Goal: Transaction & Acquisition: Purchase product/service

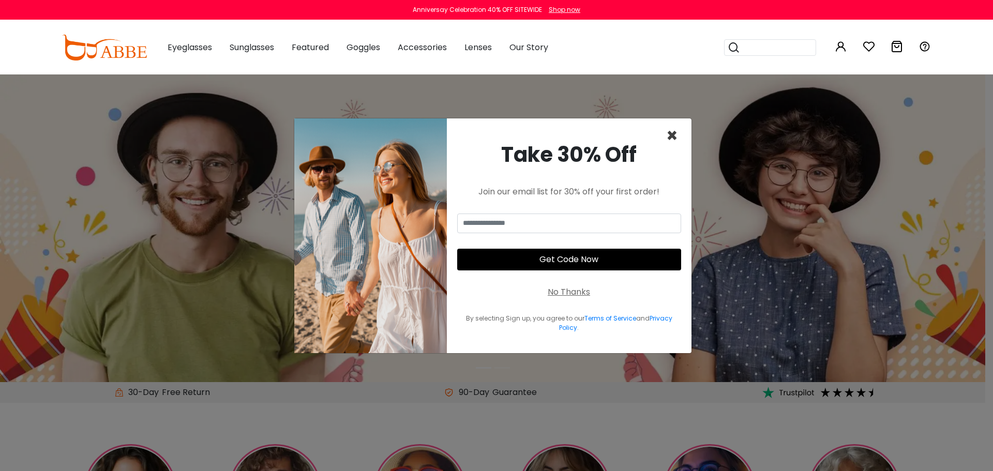
click at [669, 135] on span "×" at bounding box center [672, 136] width 12 height 26
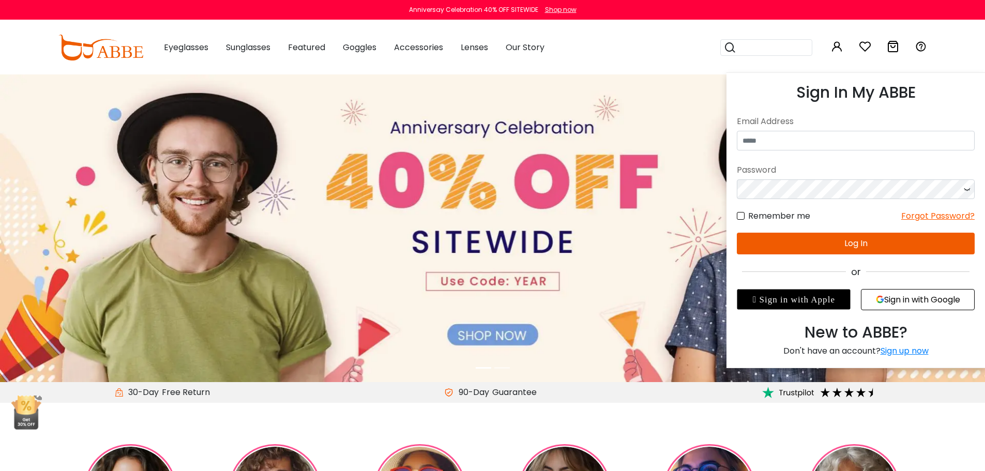
click at [842, 53] on link at bounding box center [837, 48] width 12 height 12
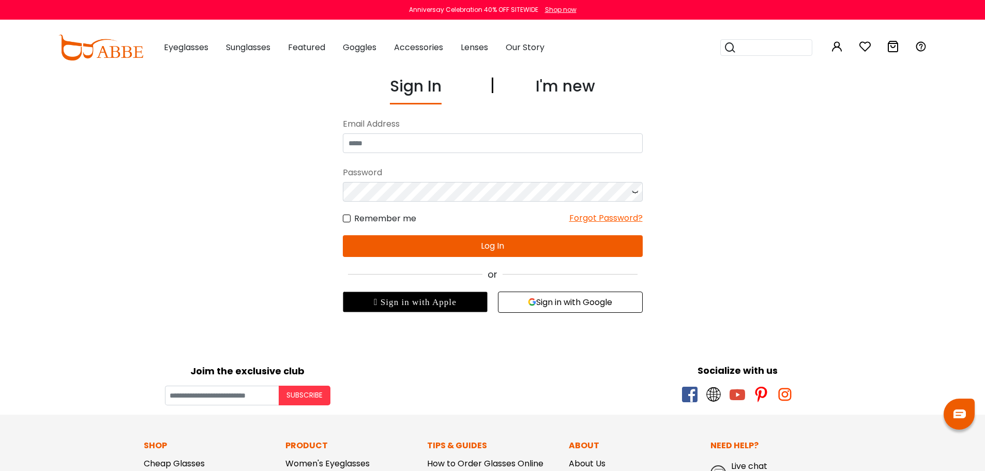
click at [798, 150] on div "Sign In I'm new No match for email address and/or password. Please try again. E…" at bounding box center [492, 193] width 713 height 238
click at [499, 144] on input "email" at bounding box center [493, 143] width 300 height 20
type input "**********"
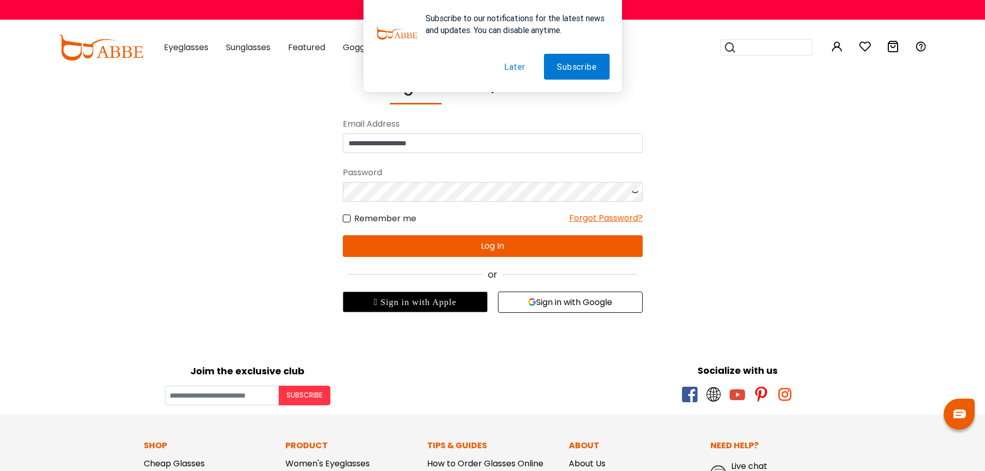
click at [516, 65] on button "Later" at bounding box center [514, 67] width 47 height 26
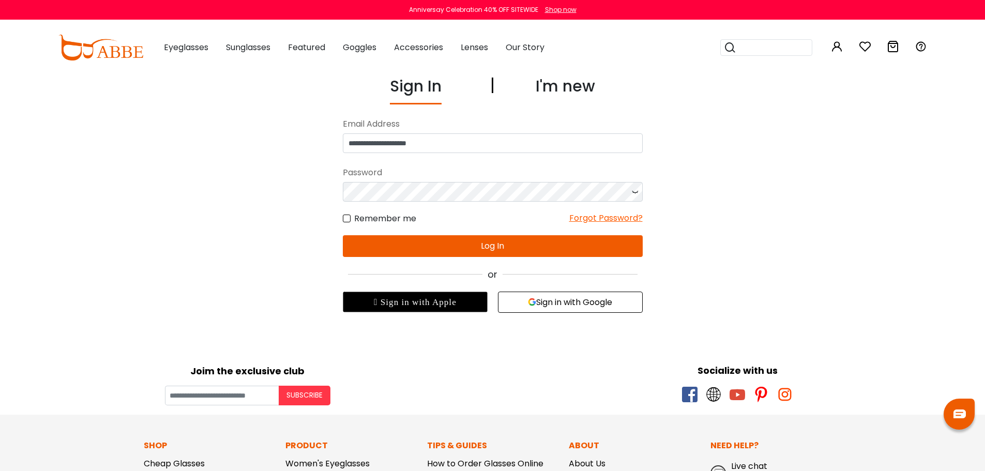
click at [450, 246] on button "Log In" at bounding box center [493, 246] width 300 height 22
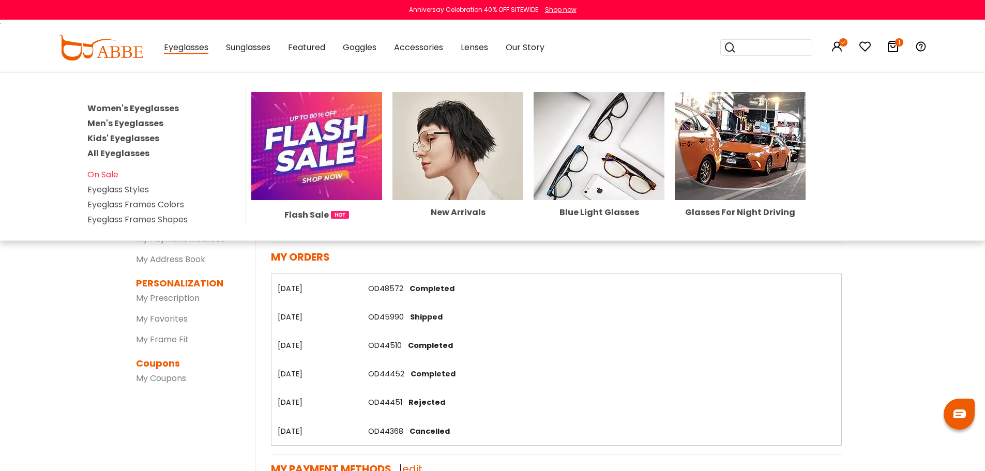
click at [179, 53] on span "Eyeglasses" at bounding box center [186, 47] width 44 height 13
drag, startPoint x: 177, startPoint y: 54, endPoint x: 147, endPoint y: 78, distance: 38.6
click at [177, 54] on div "Eyeglasses Women's Eyeglasses Men's Eyeglasses Kids' Eyeglasses All Eyeglasses …" at bounding box center [186, 48] width 44 height 52
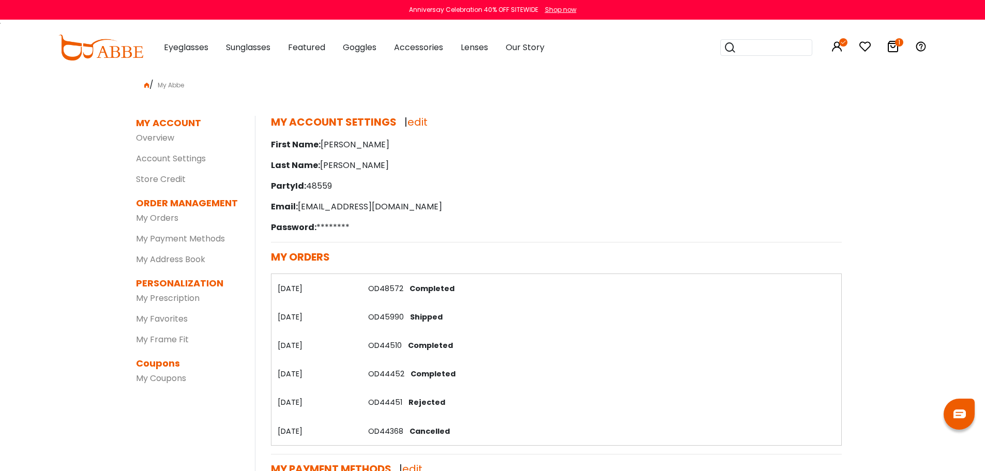
click at [125, 52] on img at bounding box center [100, 48] width 85 height 26
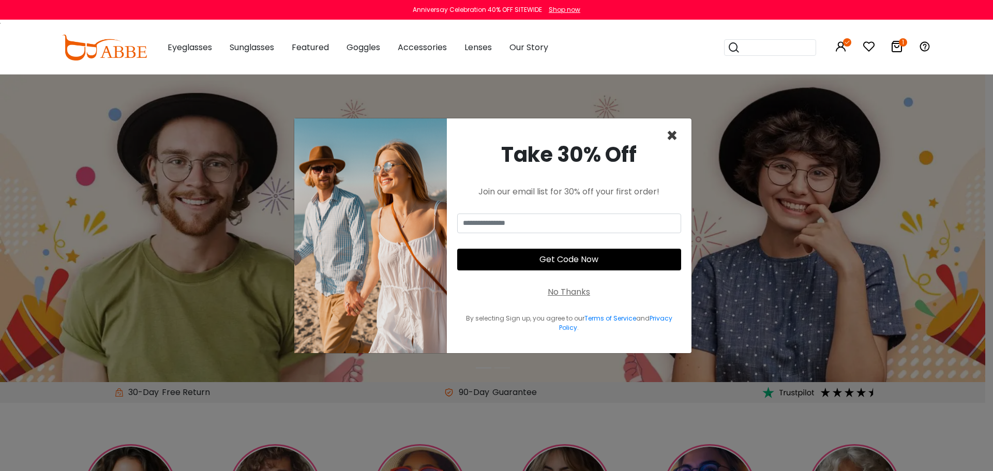
click at [675, 140] on span "×" at bounding box center [672, 136] width 12 height 26
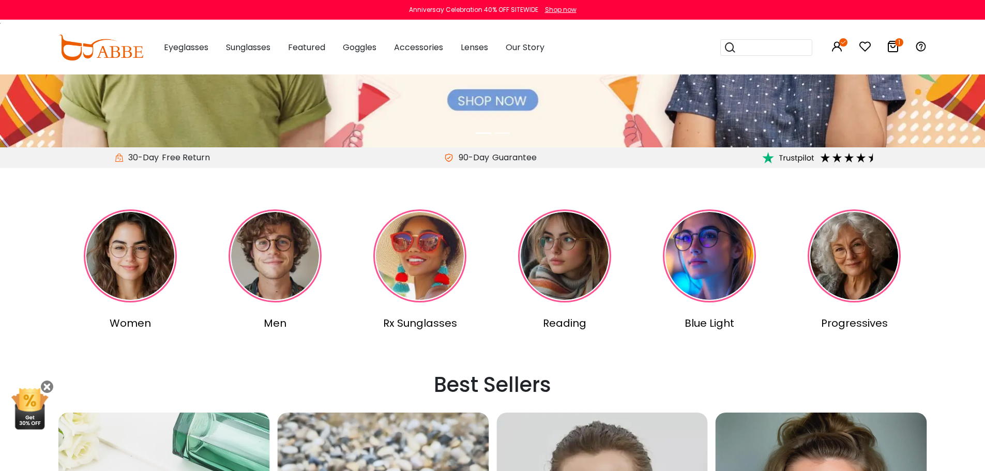
scroll to position [258, 0]
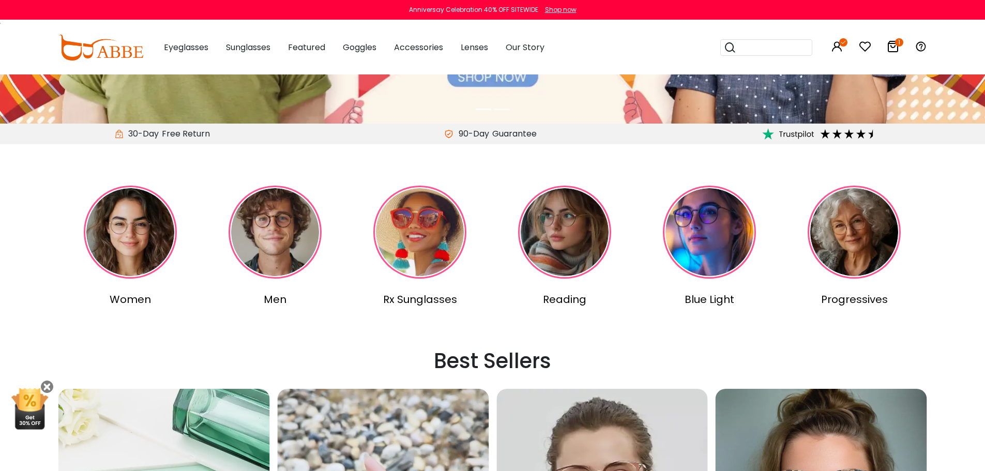
click at [167, 247] on img at bounding box center [130, 232] width 93 height 93
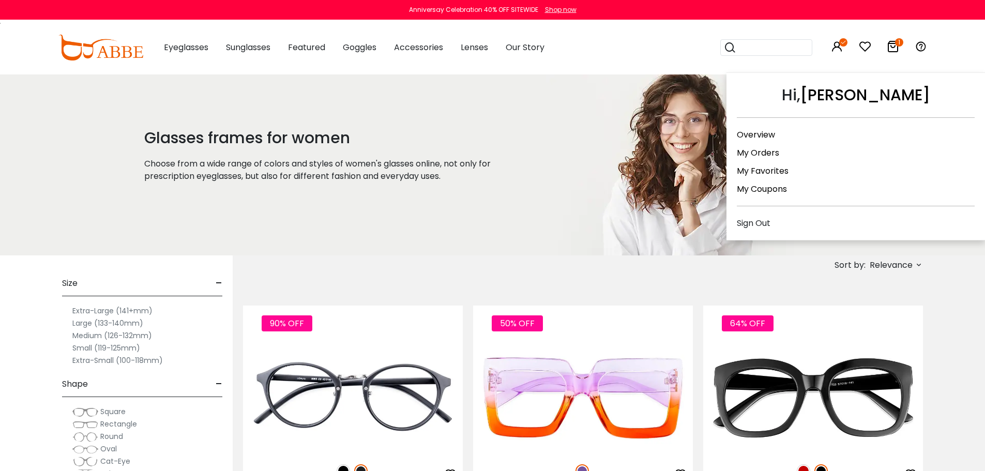
click at [751, 149] on link "My Orders" at bounding box center [758, 153] width 42 height 12
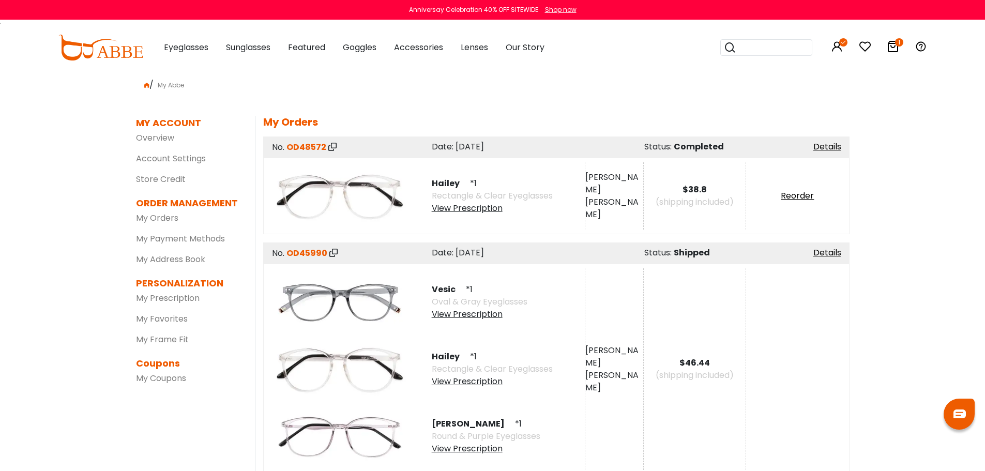
click at [891, 48] on icon at bounding box center [893, 46] width 12 height 12
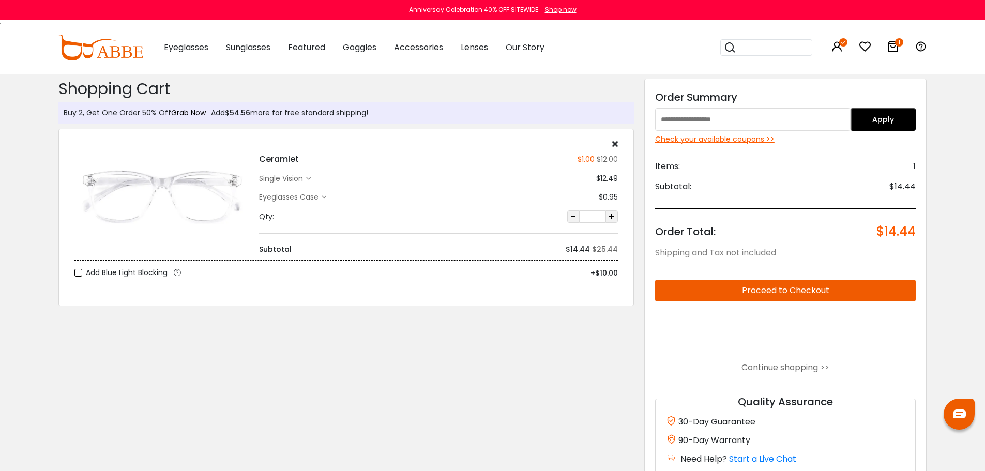
click at [710, 114] on input "text" at bounding box center [752, 119] width 195 height 23
type input "****"
click at [881, 118] on button "Apply" at bounding box center [882, 119] width 65 height 23
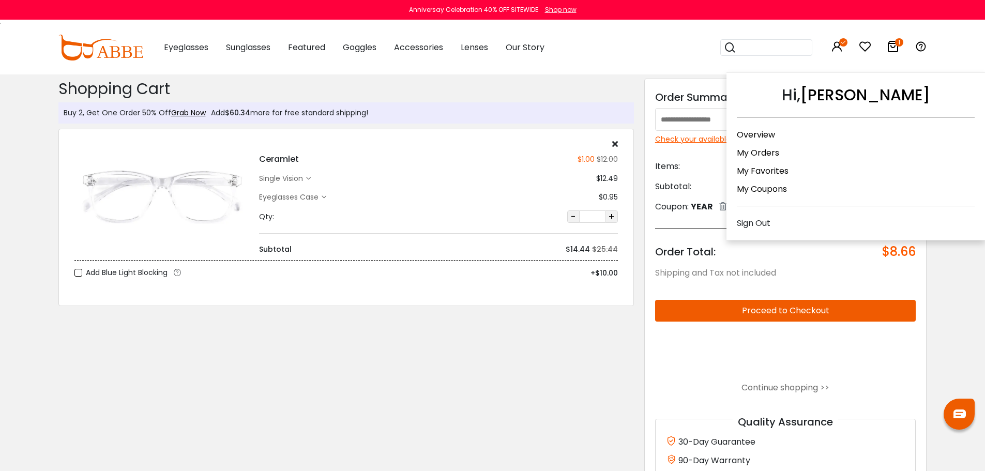
click at [753, 154] on link "My Orders" at bounding box center [758, 153] width 42 height 12
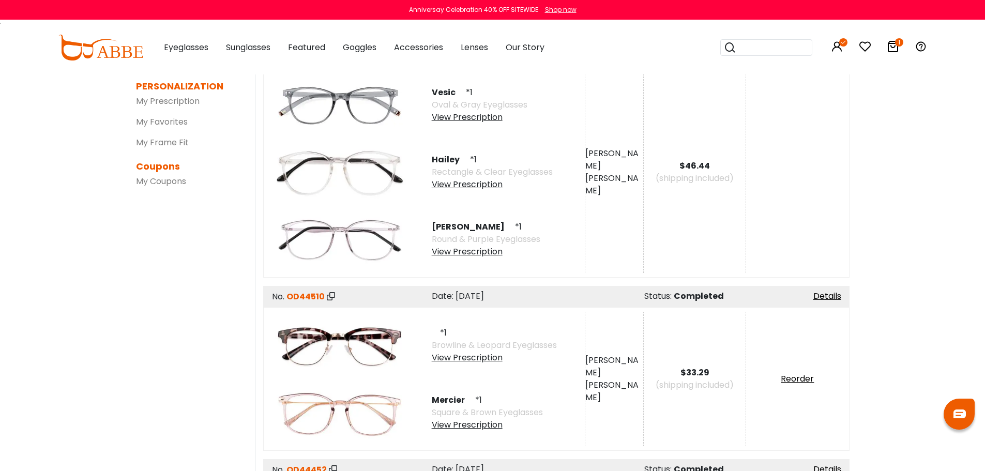
scroll to position [207, 0]
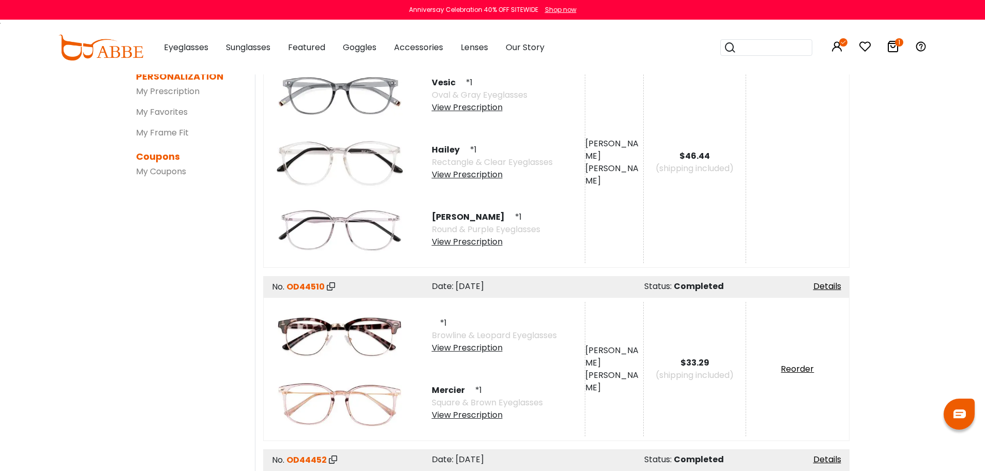
click at [371, 399] on img at bounding box center [339, 402] width 134 height 67
click at [459, 415] on div "View Prescription" at bounding box center [487, 415] width 111 height 12
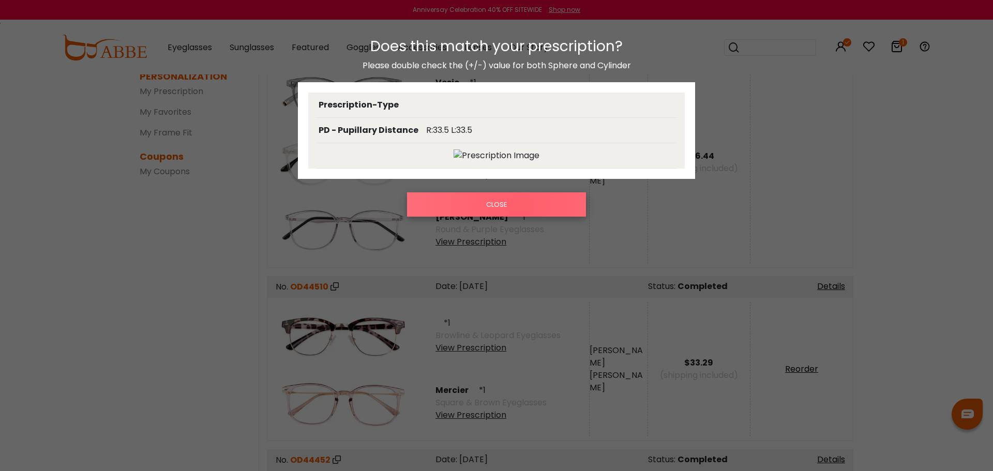
click at [520, 206] on button "CLOSE" at bounding box center [496, 204] width 179 height 24
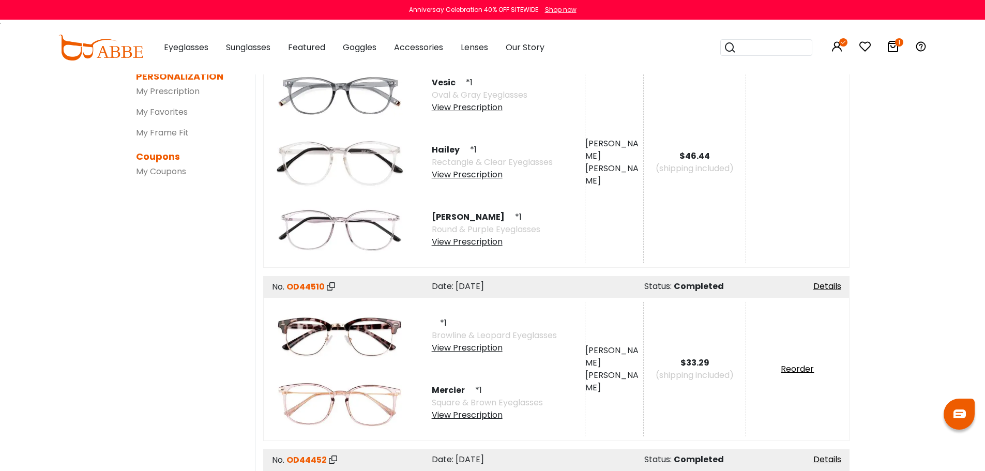
click at [331, 415] on img at bounding box center [339, 402] width 134 height 67
click at [303, 285] on span "OD44510" at bounding box center [305, 287] width 38 height 12
click at [799, 362] on div "Write A Review Reorder Return Product" at bounding box center [797, 369] width 102 height 134
click at [797, 366] on link "Reorder" at bounding box center [797, 369] width 33 height 12
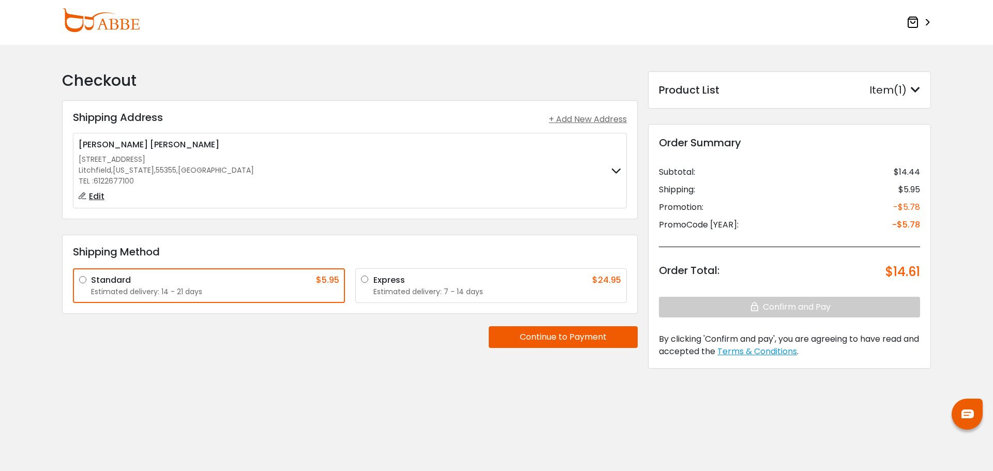
click at [918, 93] on icon at bounding box center [914, 90] width 9 height 10
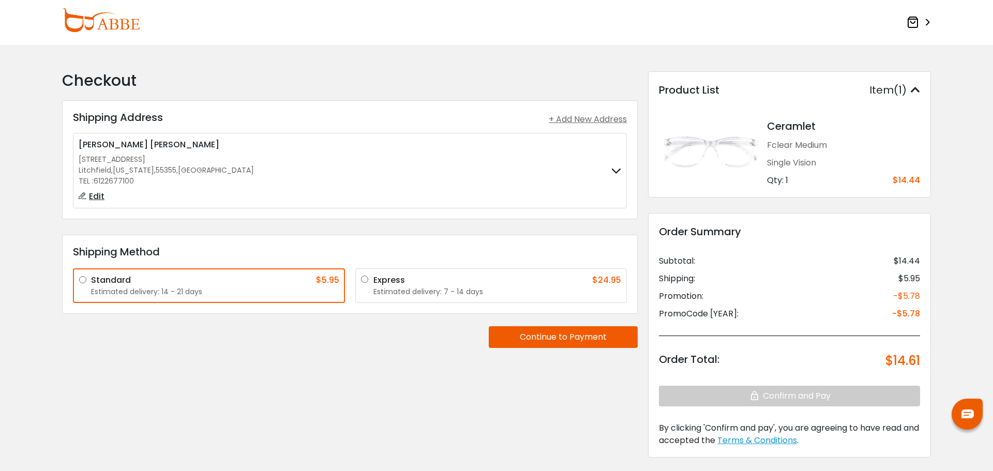
click at [80, 18] on img at bounding box center [101, 20] width 78 height 24
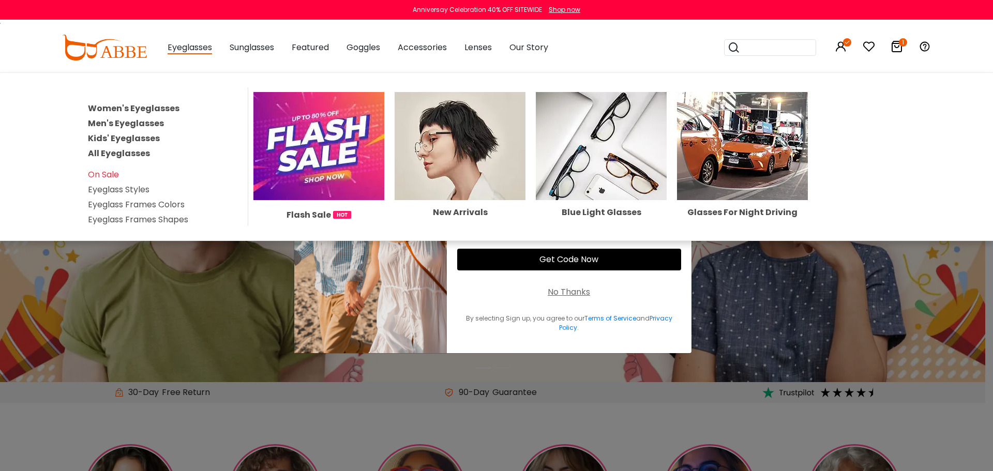
click at [147, 104] on link "Women's Eyeglasses" at bounding box center [133, 108] width 91 height 12
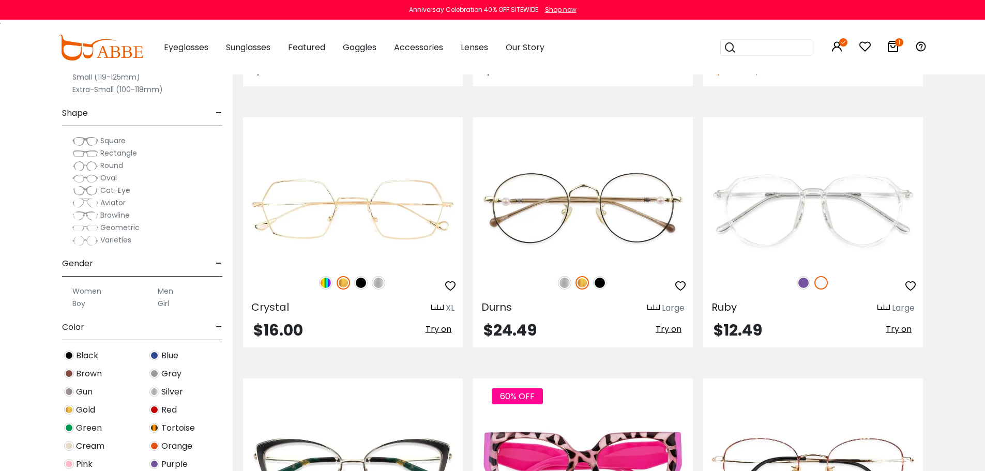
scroll to position [3360, 0]
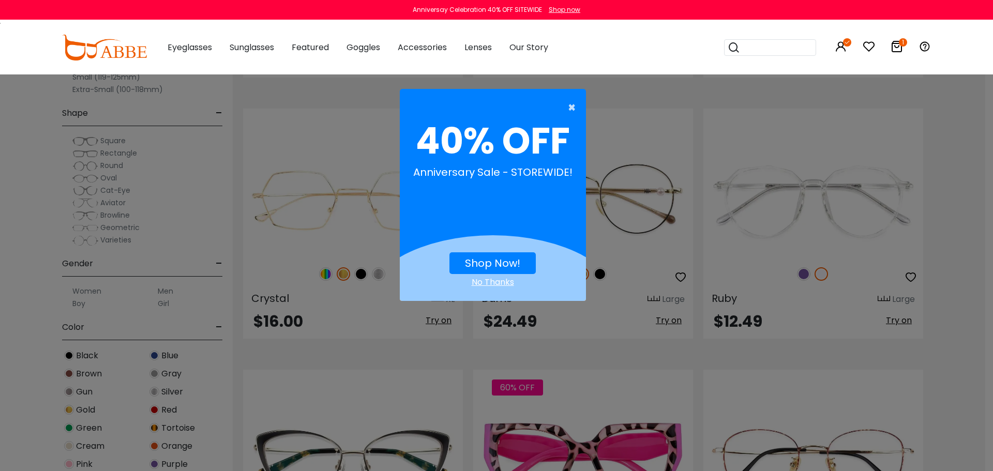
click at [569, 109] on span "×" at bounding box center [574, 107] width 13 height 21
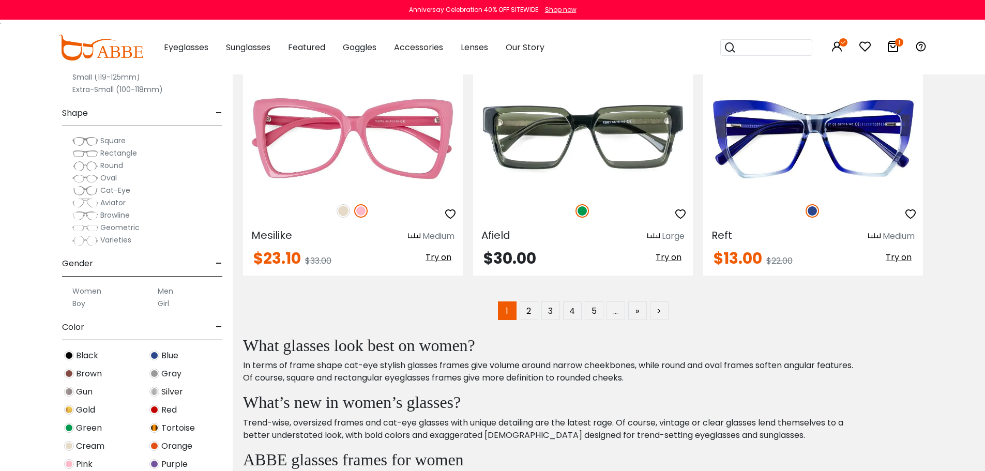
scroll to position [5273, 0]
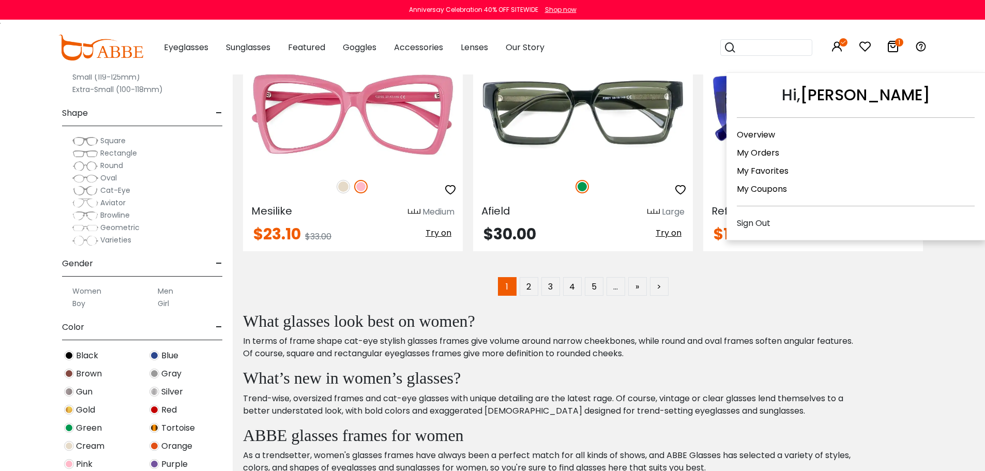
click at [842, 50] on icon at bounding box center [837, 46] width 12 height 12
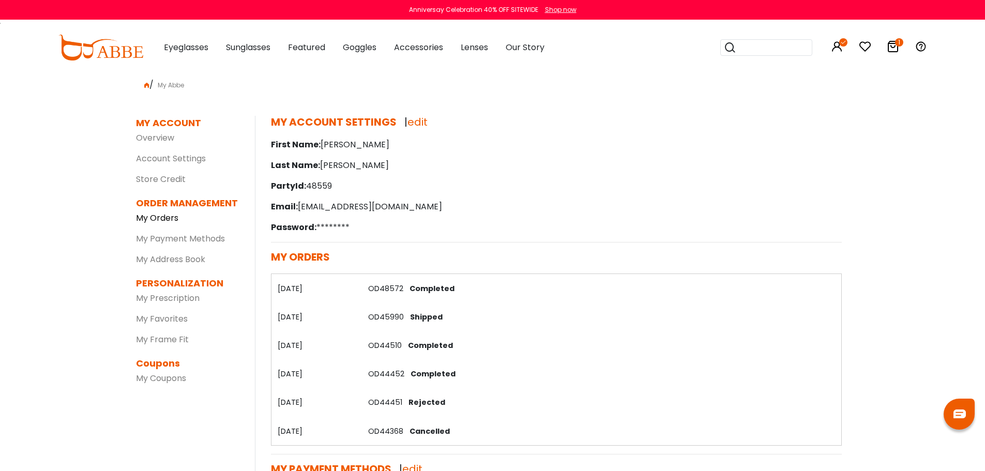
click at [171, 222] on link "My Orders" at bounding box center [157, 218] width 42 height 12
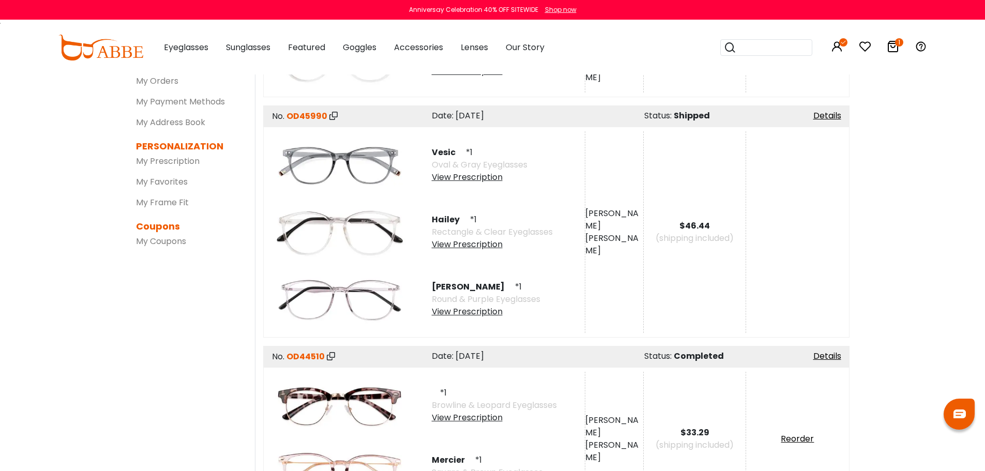
scroll to position [310, 0]
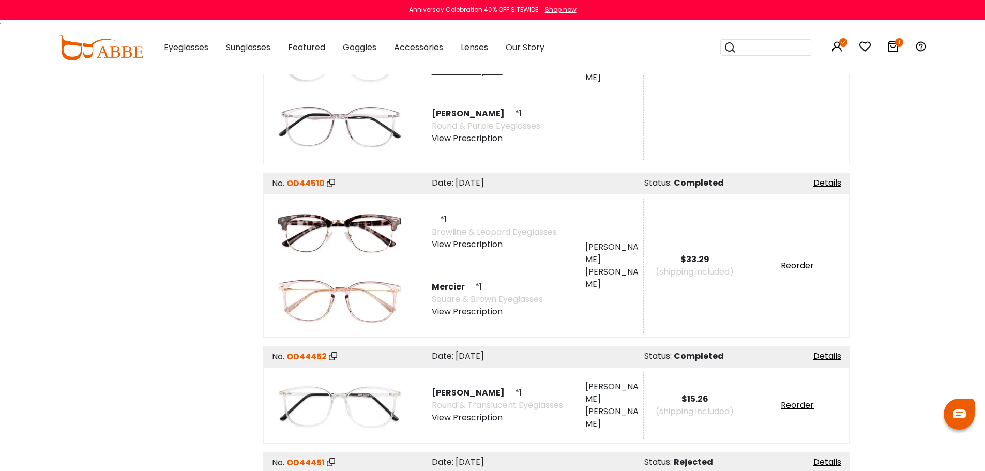
click at [377, 297] on img at bounding box center [339, 299] width 134 height 67
click at [824, 180] on link "Details" at bounding box center [827, 183] width 28 height 12
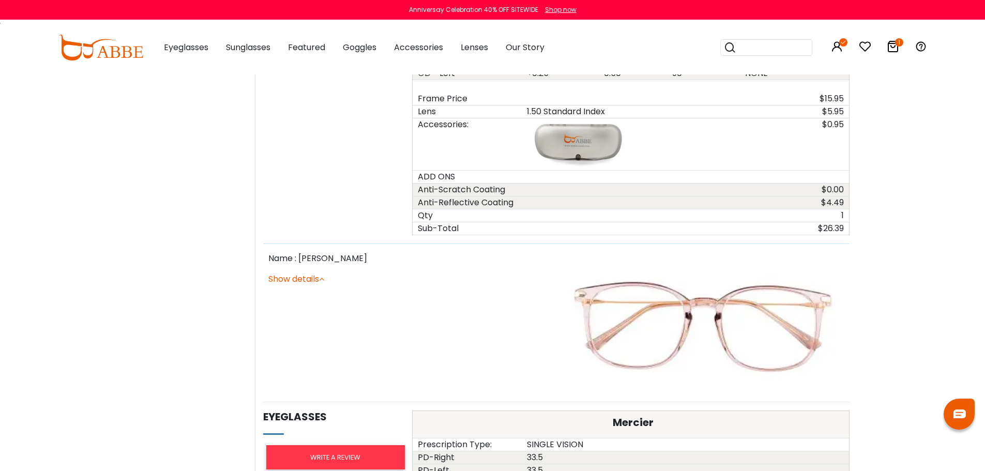
scroll to position [724, 0]
click at [281, 277] on link "Show details" at bounding box center [296, 279] width 56 height 12
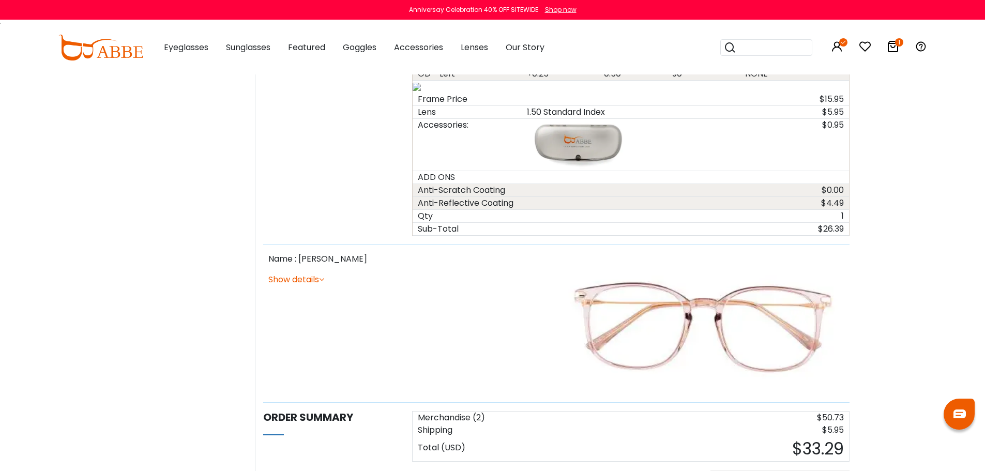
click at [297, 278] on link "Show details" at bounding box center [296, 279] width 56 height 12
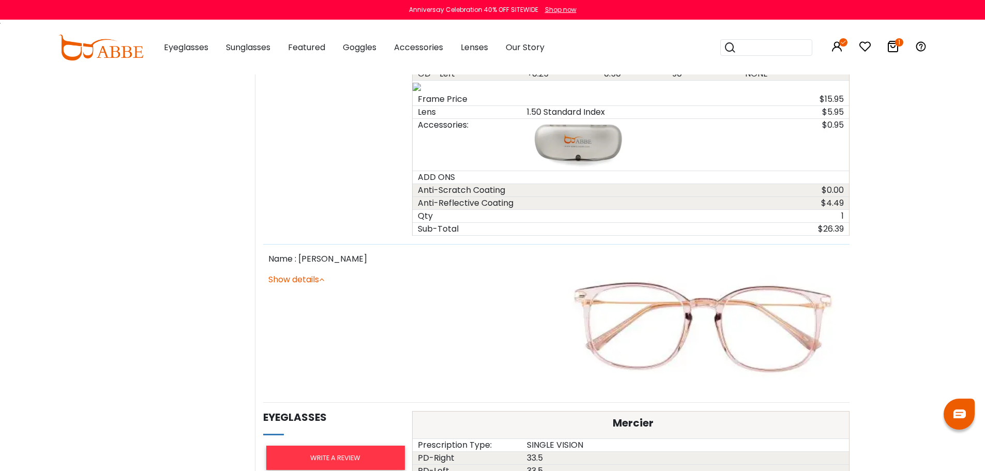
click at [299, 278] on link "Show details" at bounding box center [296, 279] width 56 height 12
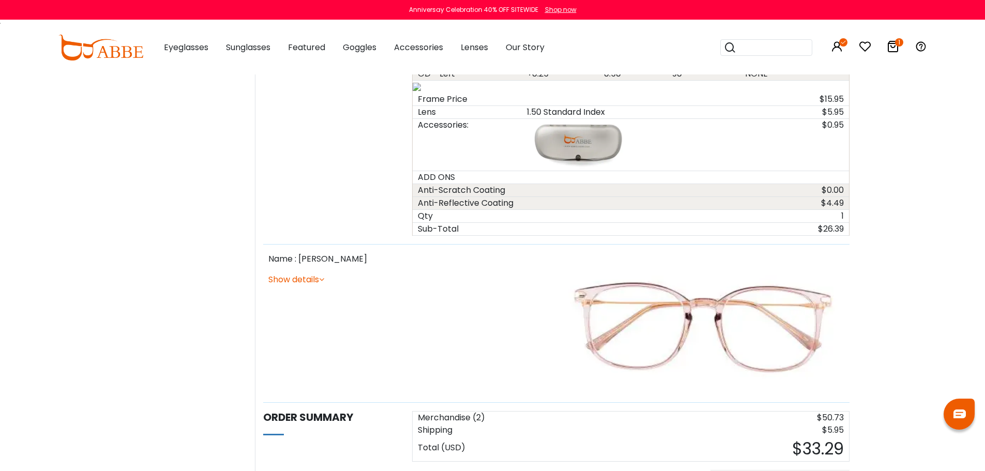
click at [300, 278] on link "Show details" at bounding box center [296, 279] width 56 height 12
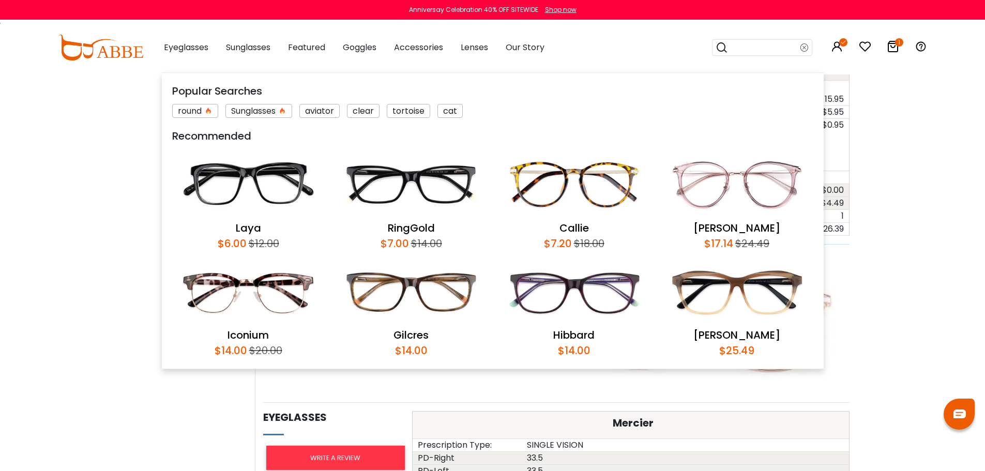
click at [756, 51] on input "search" at bounding box center [764, 48] width 72 height 16
type input "*******"
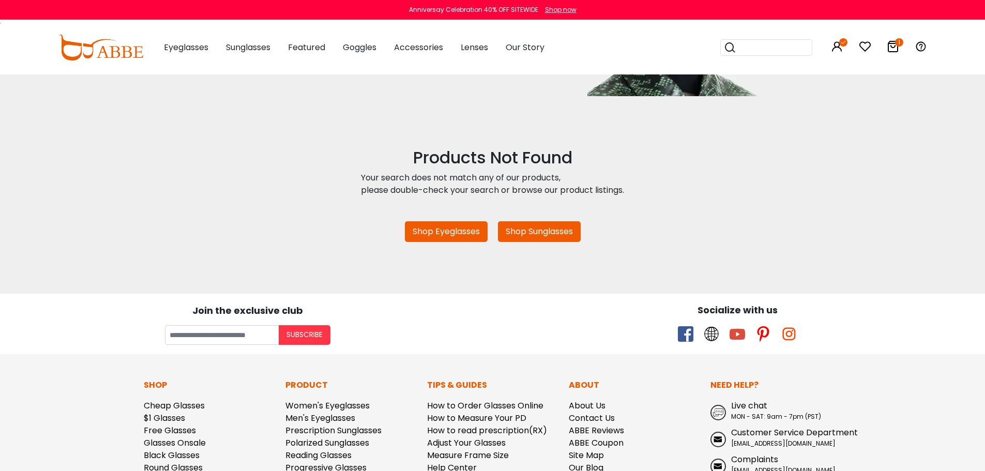
scroll to position [328, 0]
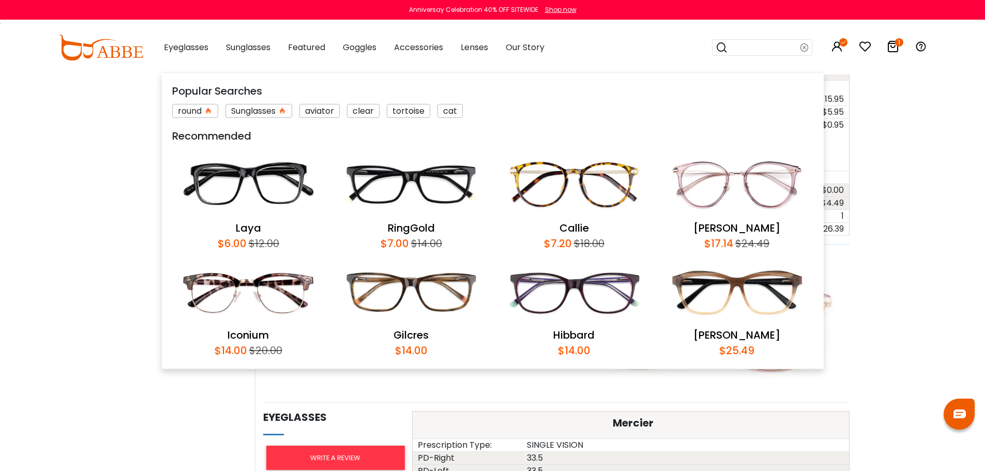
click at [754, 44] on input "search" at bounding box center [764, 48] width 72 height 16
type input "*******"
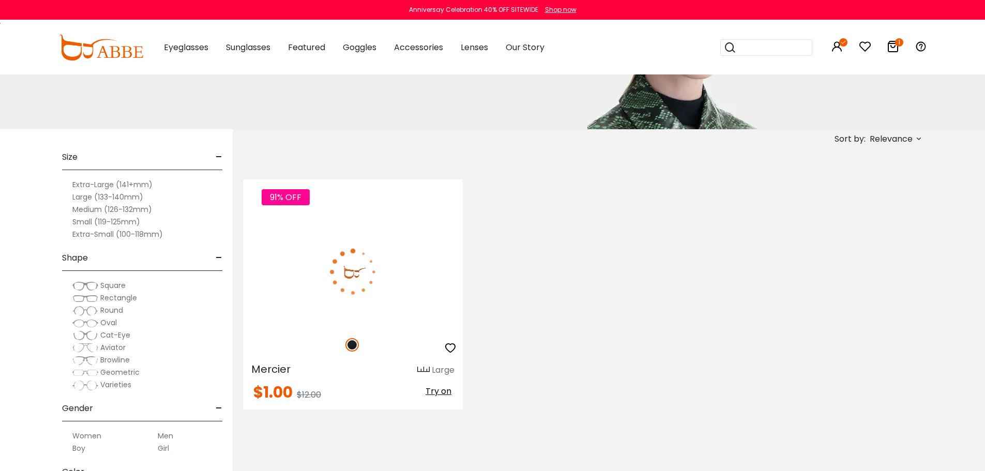
scroll to position [155, 0]
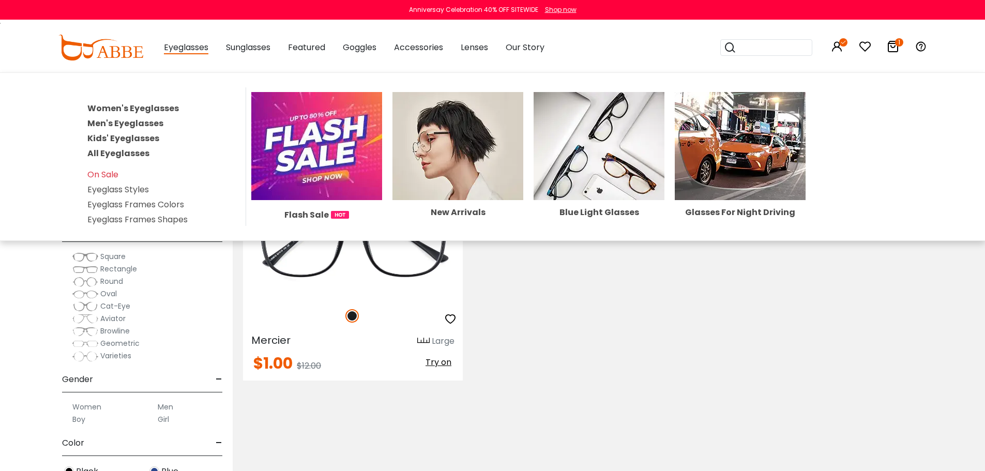
click at [147, 104] on link "Women's Eyeglasses" at bounding box center [132, 108] width 91 height 12
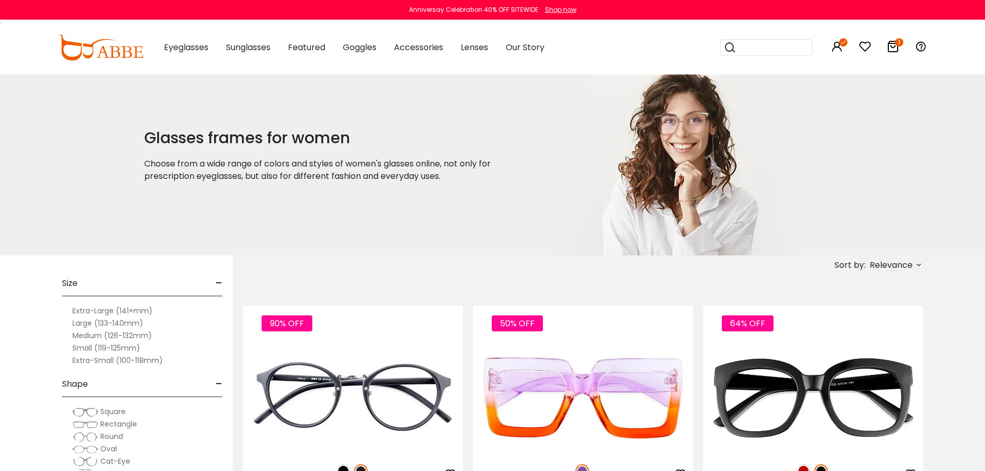
click at [103, 322] on label "Large (133-140mm)" at bounding box center [107, 323] width 71 height 12
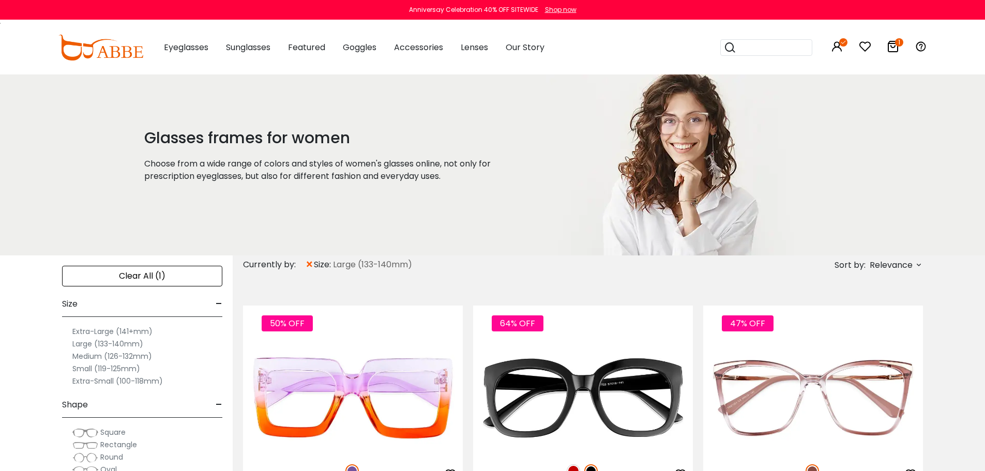
click at [902, 269] on span "Relevance" at bounding box center [890, 265] width 43 height 19
click at [843, 333] on label "Prices Low To High" at bounding box center [880, 332] width 74 height 12
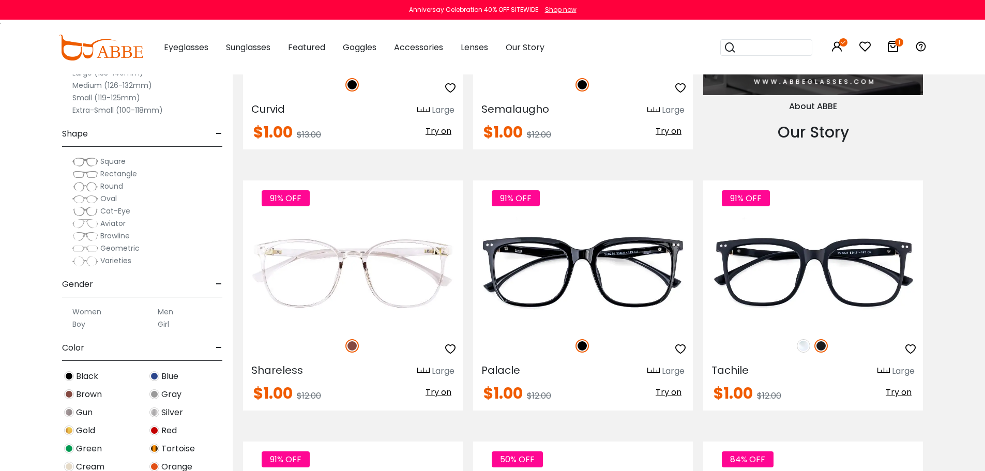
scroll to position [1241, 0]
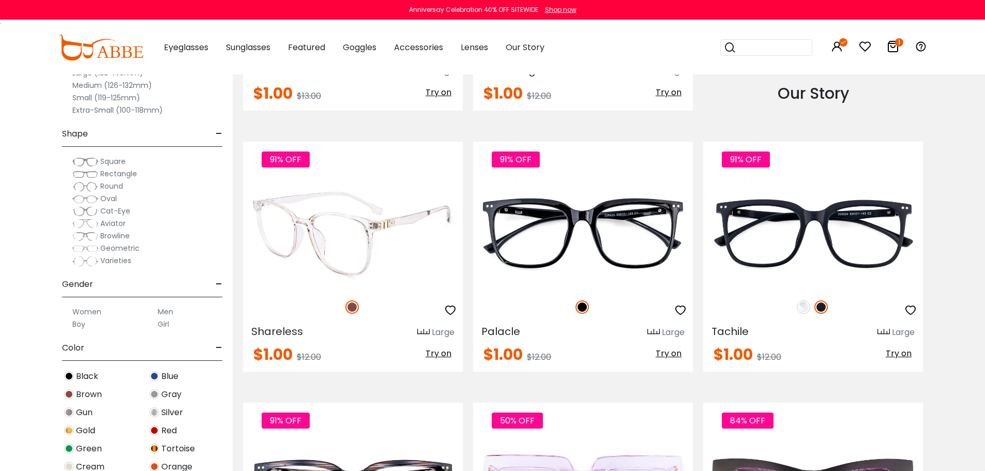
click at [337, 242] on img at bounding box center [353, 234] width 220 height 110
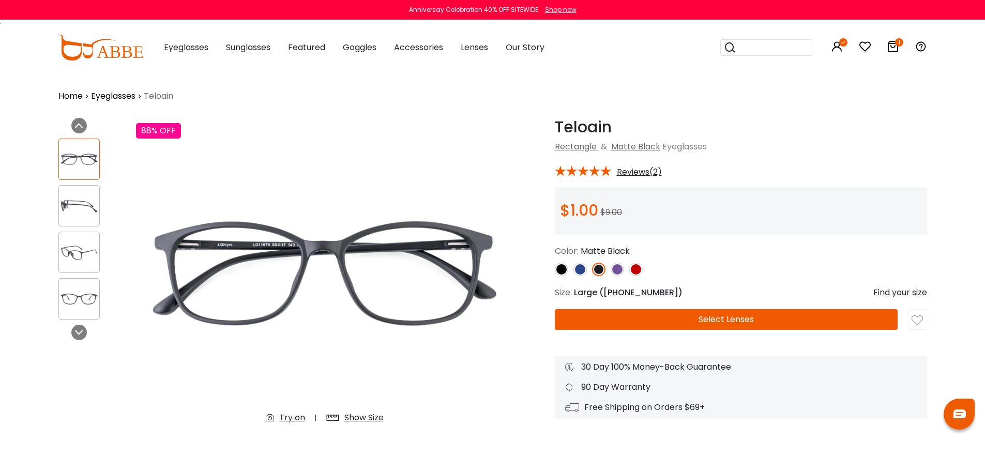
click at [585, 271] on img at bounding box center [579, 269] width 13 height 13
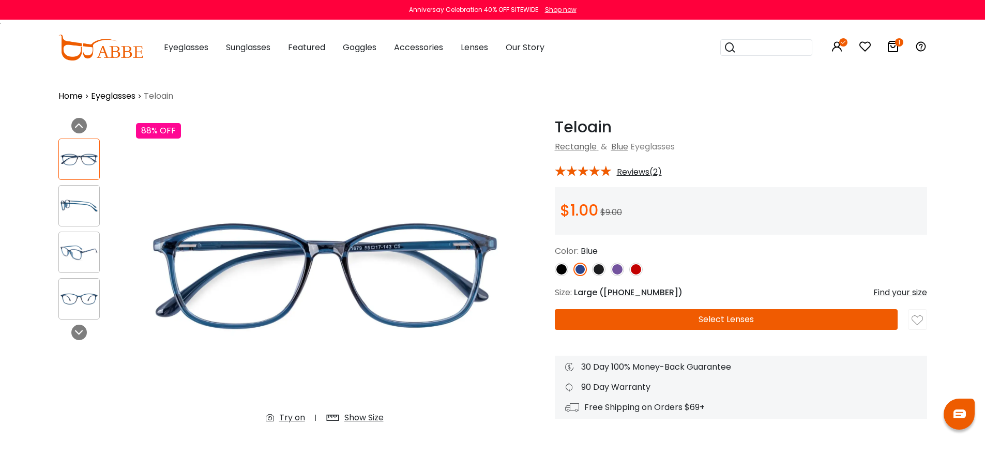
click at [615, 268] on img at bounding box center [617, 269] width 13 height 13
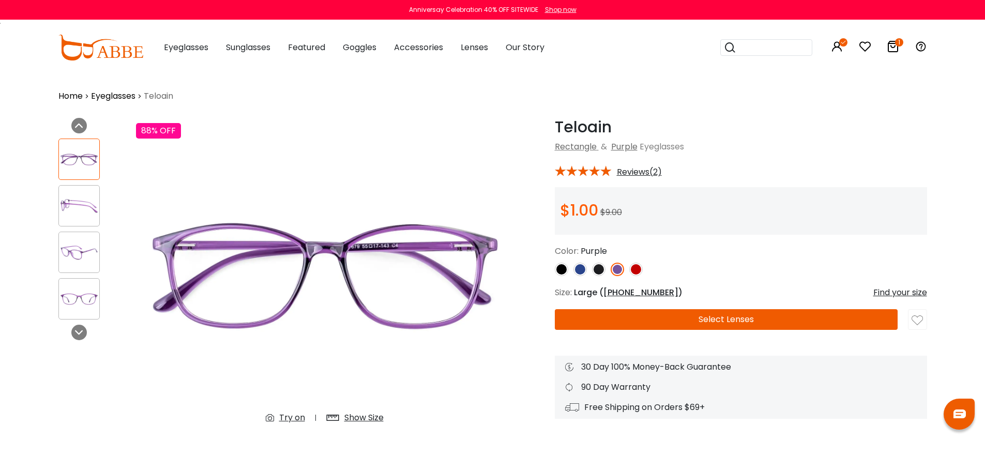
click at [640, 269] on img at bounding box center [635, 269] width 13 height 13
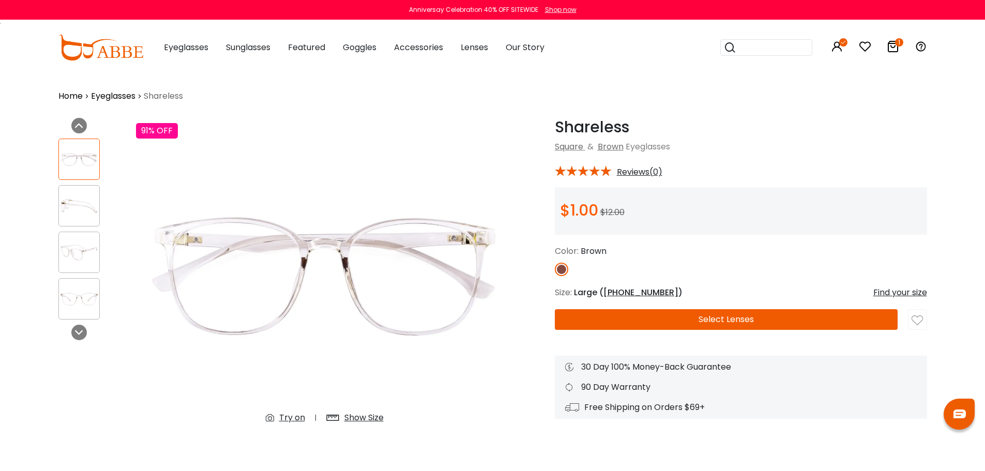
click at [658, 317] on button "Select Lenses" at bounding box center [726, 319] width 343 height 21
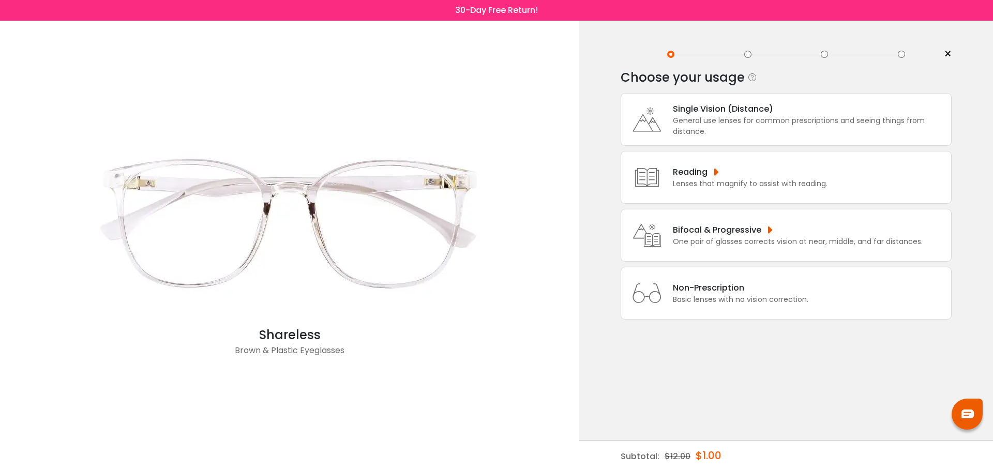
click at [683, 121] on div "General use lenses for common prescriptions and seeing things from distance." at bounding box center [809, 126] width 273 height 22
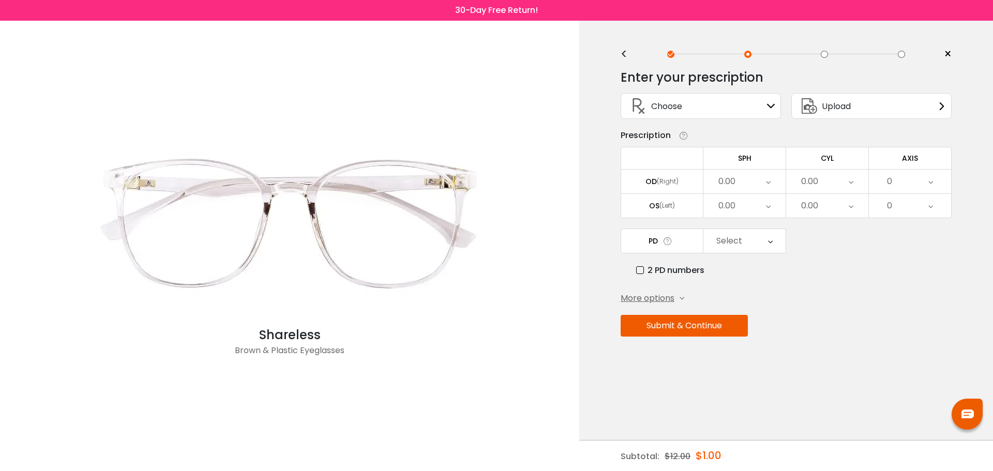
click at [730, 103] on div "Choose Sign In" at bounding box center [700, 106] width 149 height 25
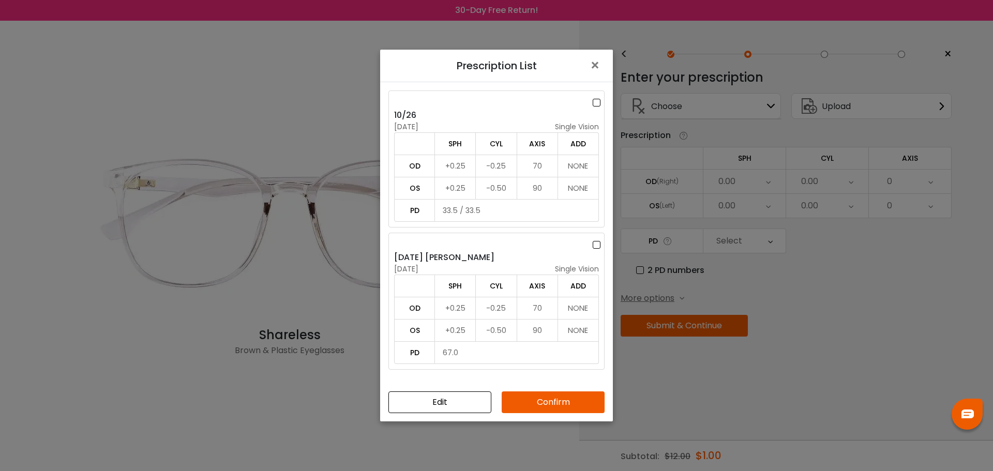
click at [596, 101] on label at bounding box center [597, 102] width 11 height 13
click at [548, 401] on button "Confirm" at bounding box center [552, 402] width 103 height 22
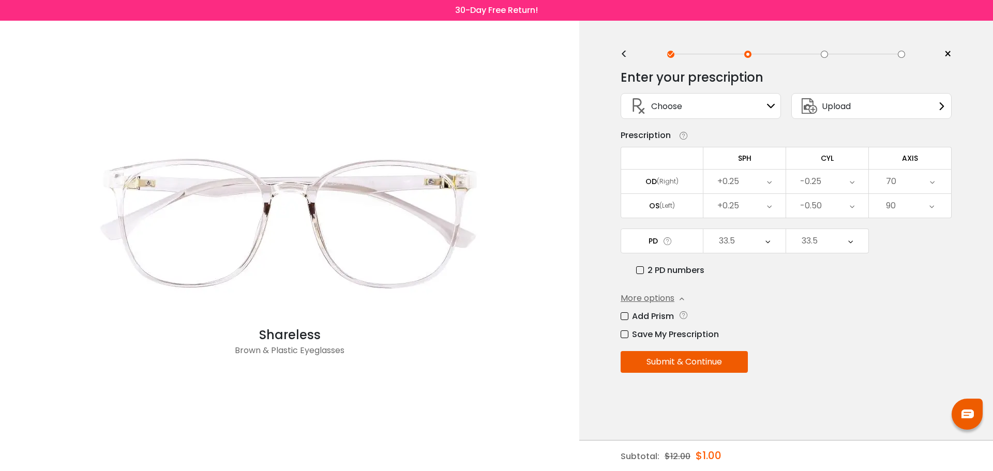
click at [684, 361] on button "Submit & Continue" at bounding box center [683, 362] width 127 height 22
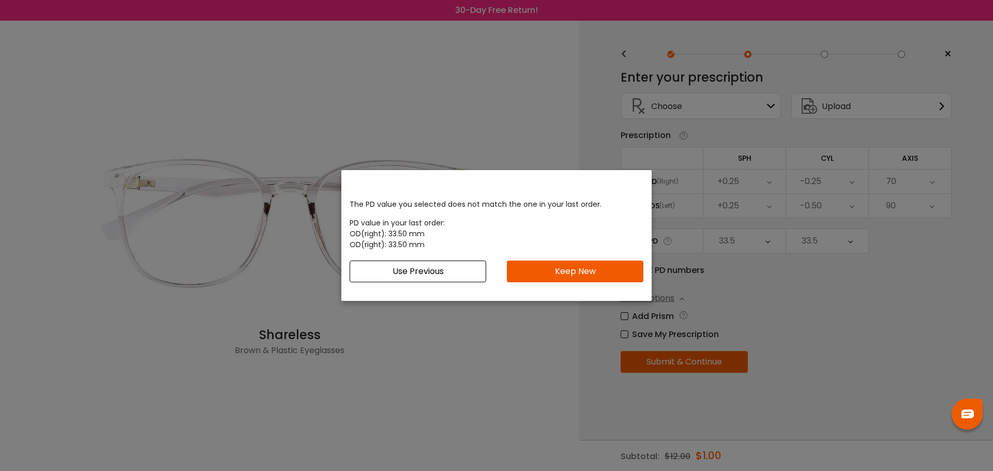
click at [462, 271] on button "Use Previous" at bounding box center [417, 272] width 136 height 22
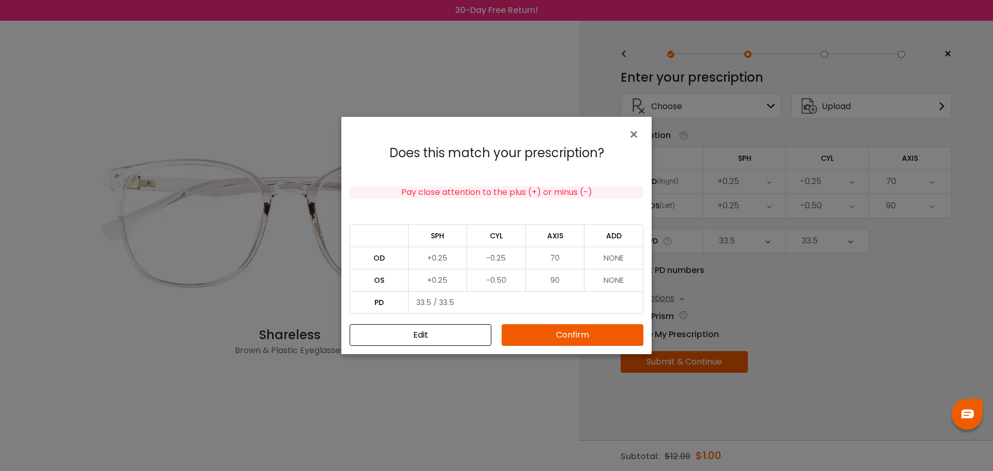
click at [545, 335] on button "Confirm" at bounding box center [572, 335] width 142 height 22
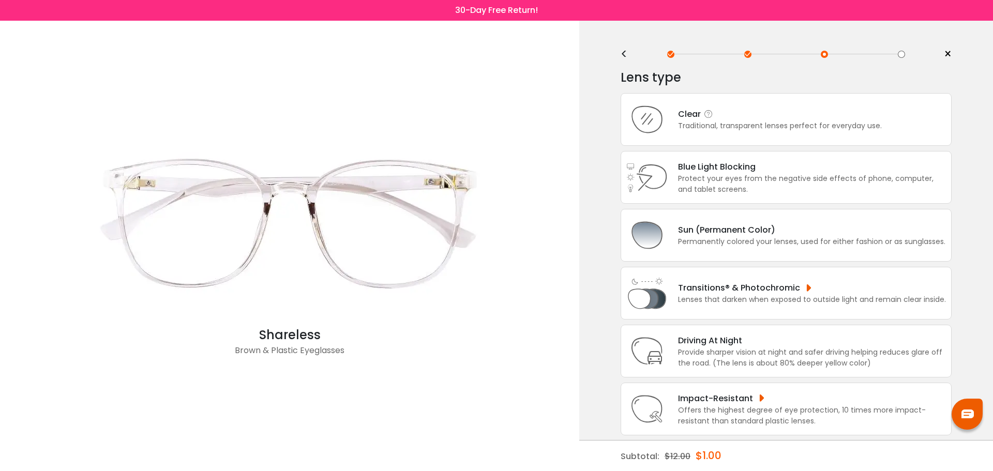
click at [726, 114] on div "Clear" at bounding box center [780, 114] width 204 height 13
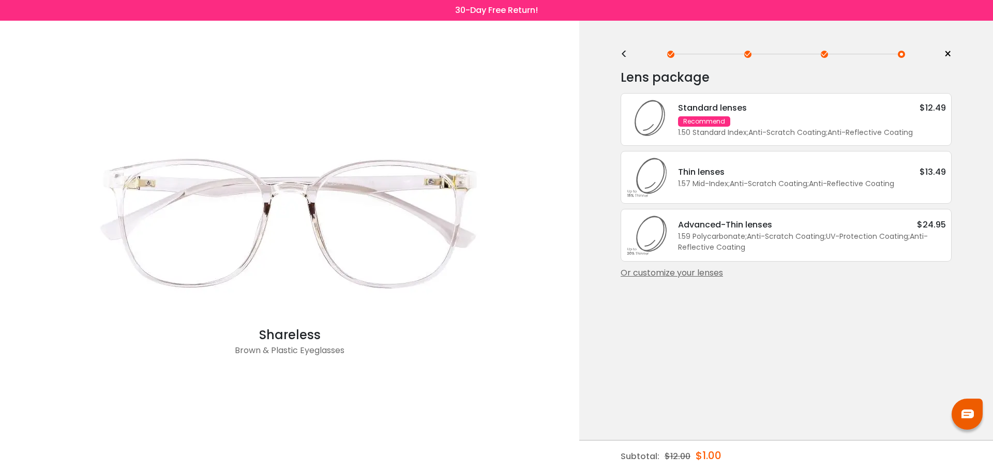
click at [795, 118] on div "Standard lenses $12.49 Recommend 1.50 Standard Index ; Anti-Scratch Coating ; A…" at bounding box center [806, 119] width 278 height 37
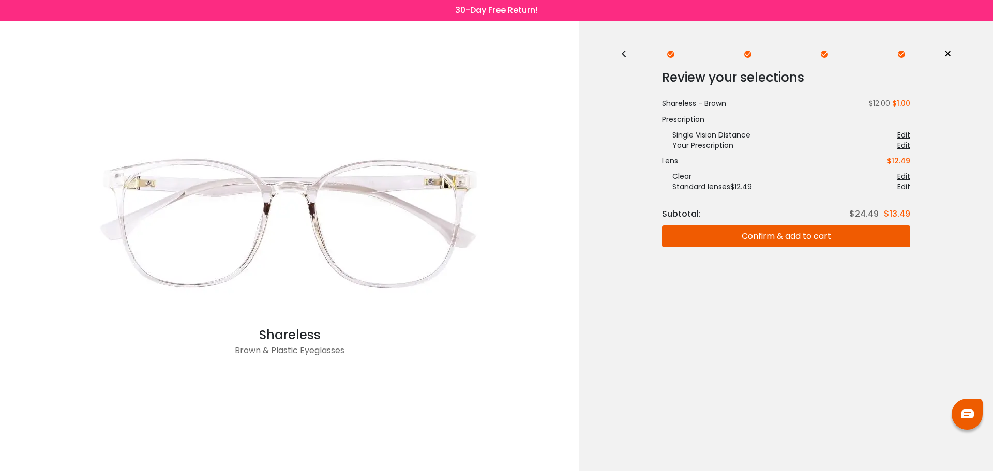
click at [777, 238] on button "Confirm & add to cart" at bounding box center [786, 236] width 248 height 22
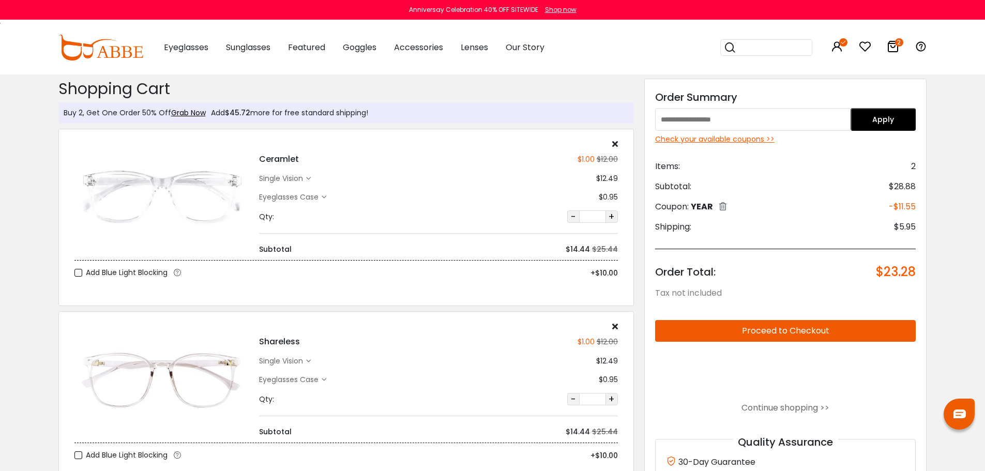
click at [898, 44] on icon "2" at bounding box center [899, 42] width 8 height 8
click at [724, 206] on icon at bounding box center [722, 206] width 7 height 8
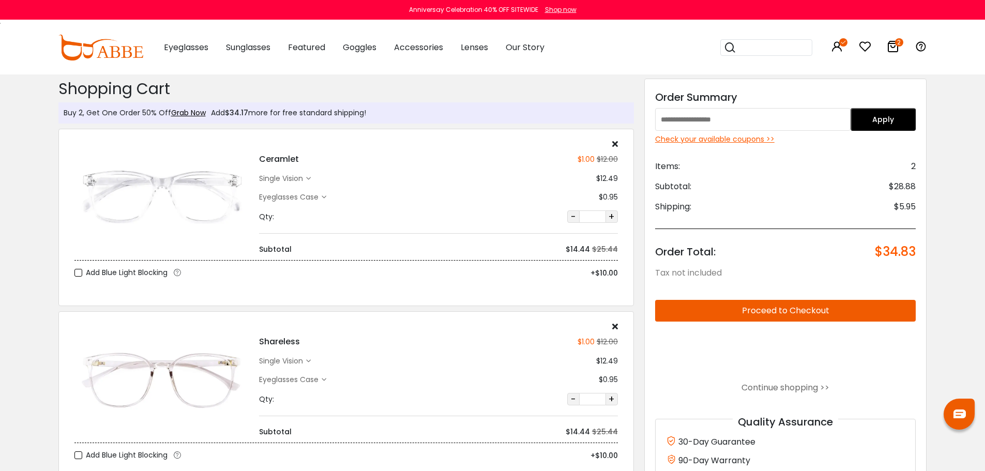
click at [719, 116] on input "text" at bounding box center [752, 119] width 195 height 23
type input "****"
click at [881, 129] on button "Apply" at bounding box center [882, 119] width 65 height 23
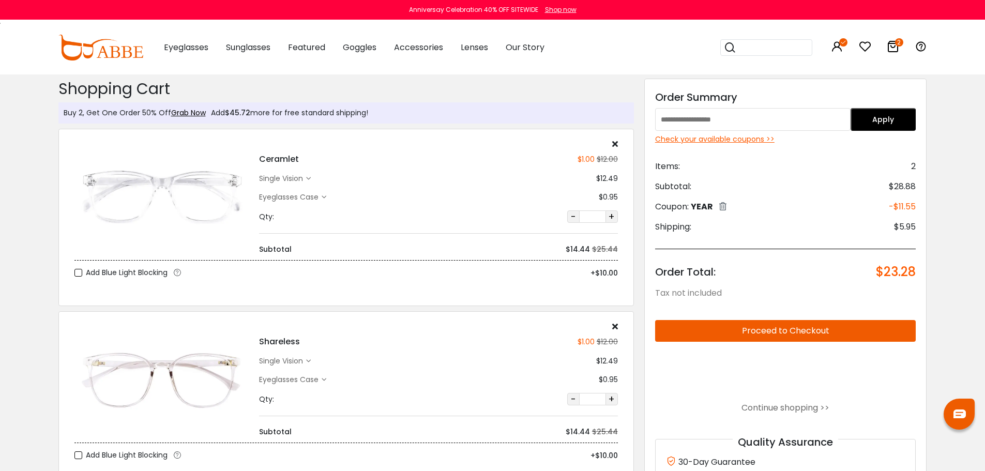
click at [734, 140] on div "Check your available coupons >>" at bounding box center [785, 139] width 261 height 11
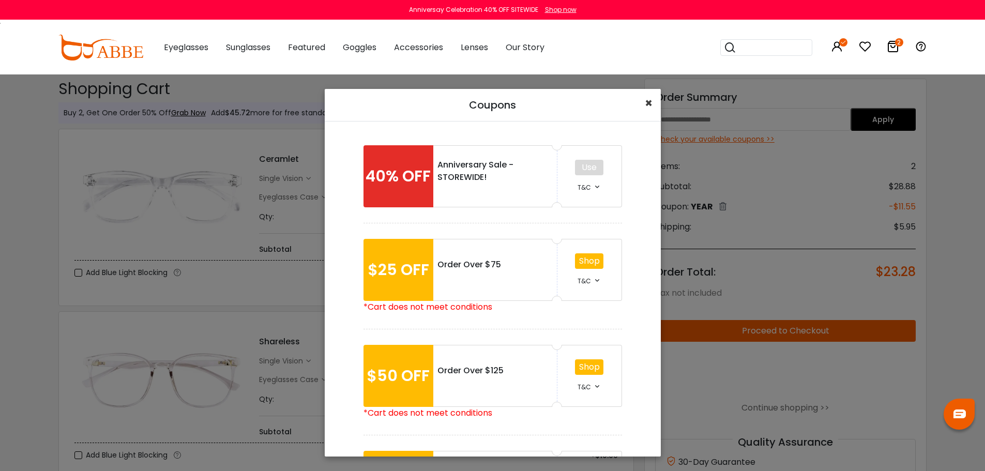
click at [645, 104] on span "×" at bounding box center [649, 103] width 8 height 17
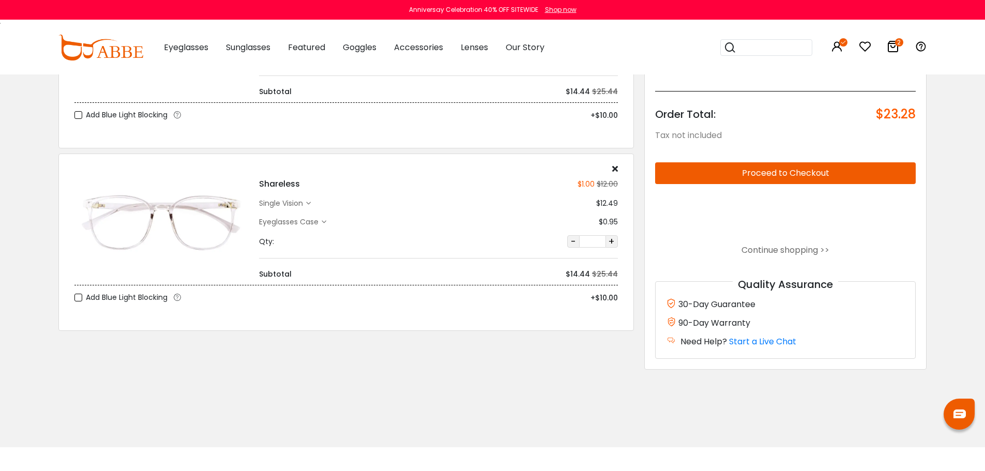
scroll to position [52, 0]
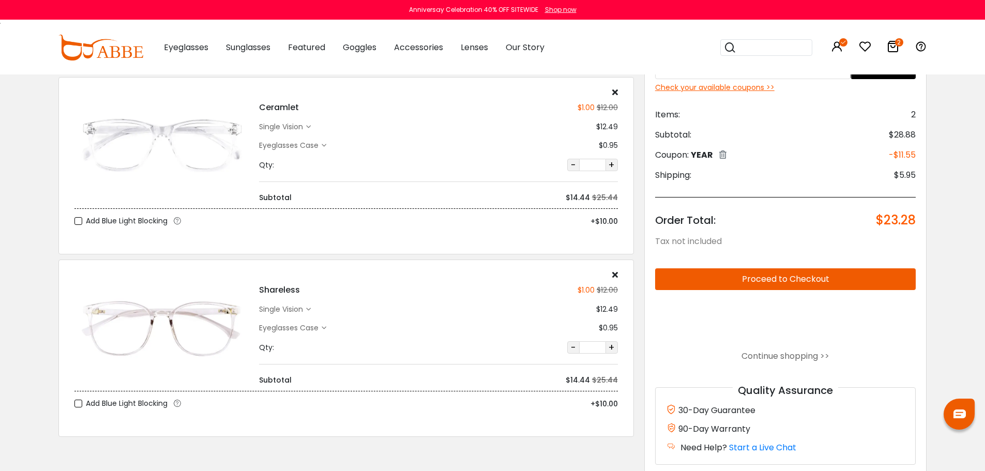
click at [765, 279] on button "Proceed to Checkout" at bounding box center [785, 279] width 261 height 22
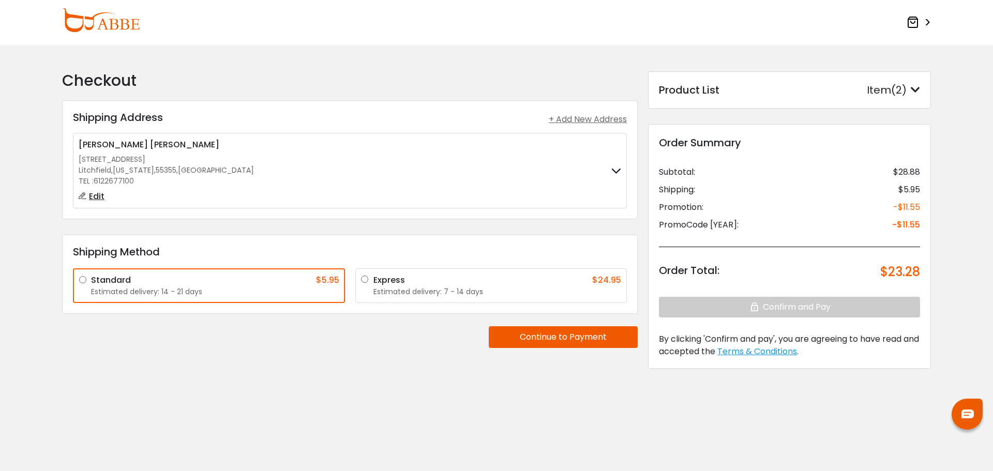
click at [561, 334] on button "Continue to Payment" at bounding box center [563, 337] width 149 height 22
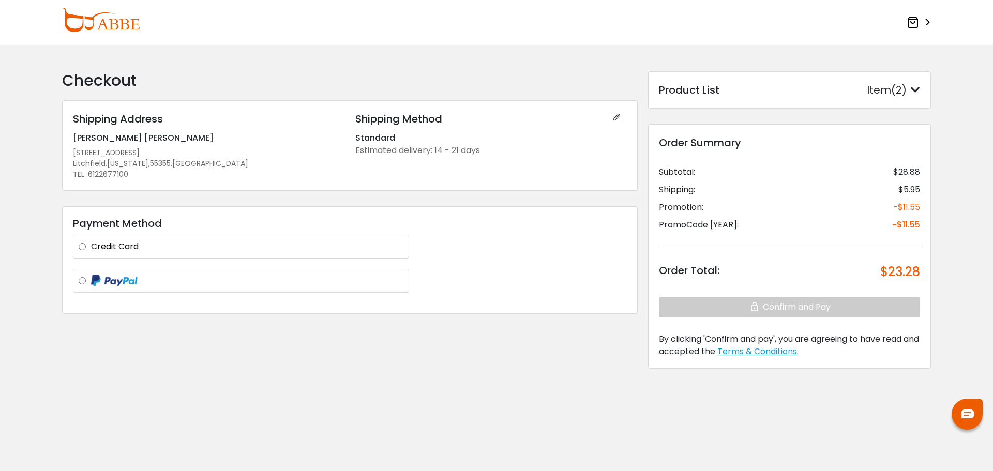
click at [177, 248] on label "Credit Card" at bounding box center [247, 246] width 312 height 12
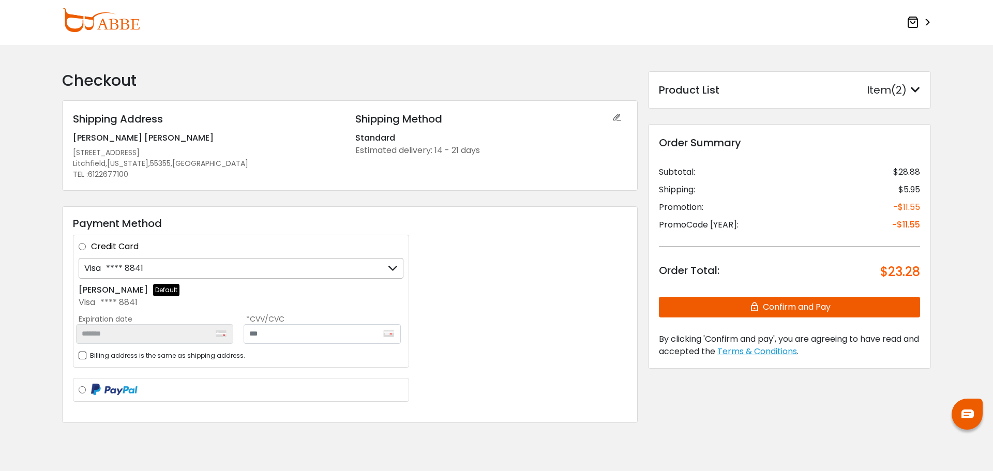
click at [923, 90] on div "Product List Item(2) Product List × Ceramlet Fclear Medium single vision Qty: 1…" at bounding box center [789, 89] width 283 height 37
click at [915, 90] on icon at bounding box center [914, 90] width 9 height 10
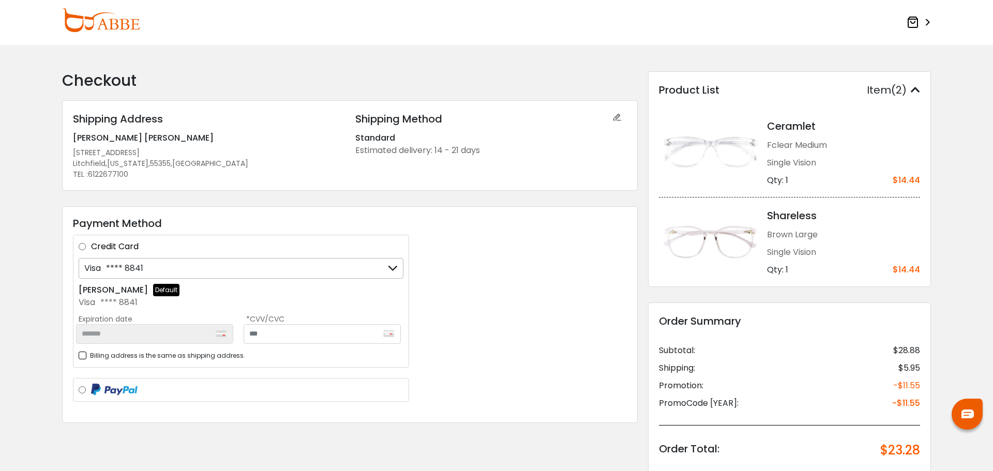
click at [914, 90] on icon at bounding box center [914, 90] width 9 height 10
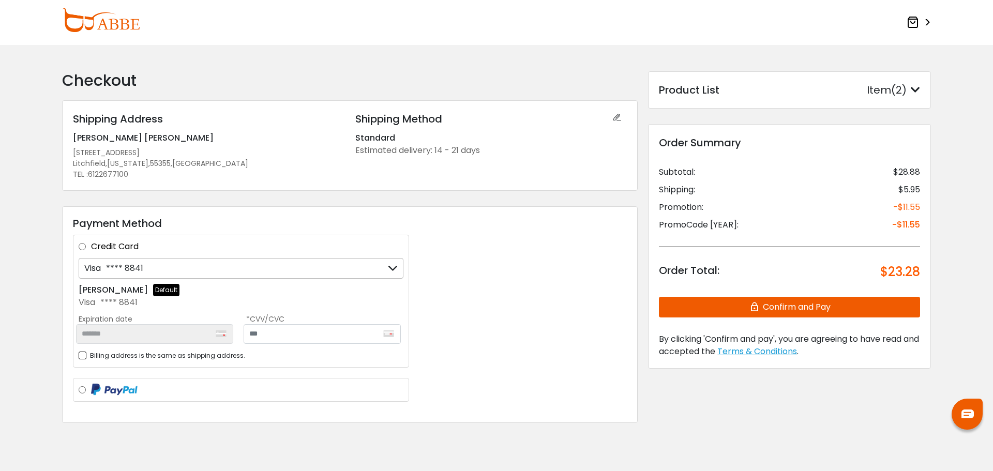
click at [188, 271] on div "Visa **** 8841" at bounding box center [241, 268] width 325 height 21
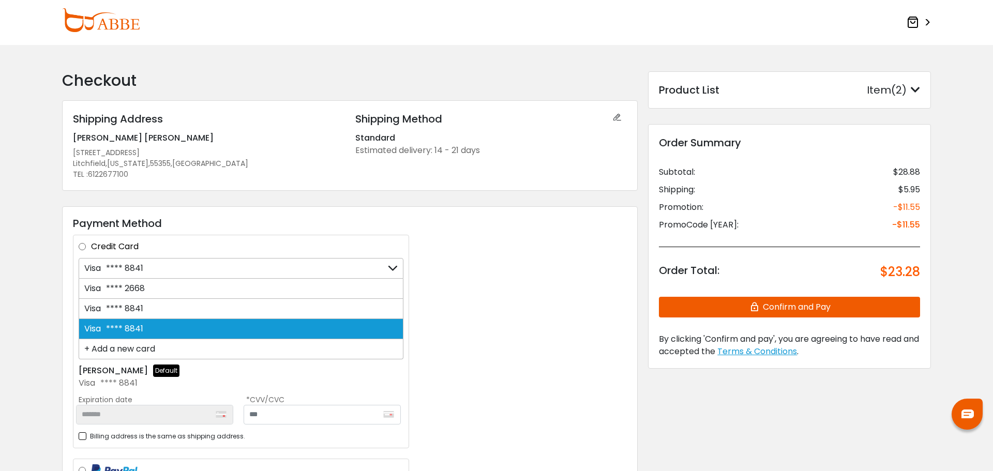
click at [157, 343] on div "+ Add a new card" at bounding box center [241, 349] width 325 height 20
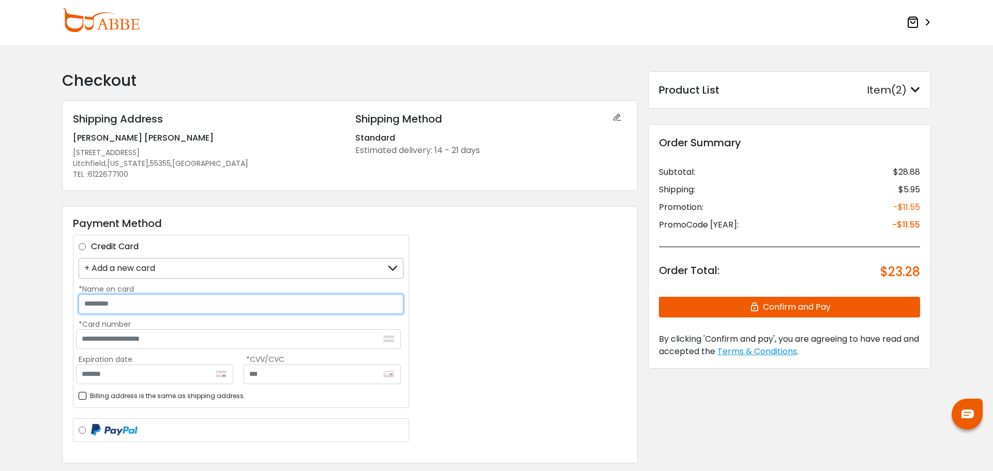
click at [239, 306] on input "*Name on card" at bounding box center [241, 304] width 325 height 20
type input "**********"
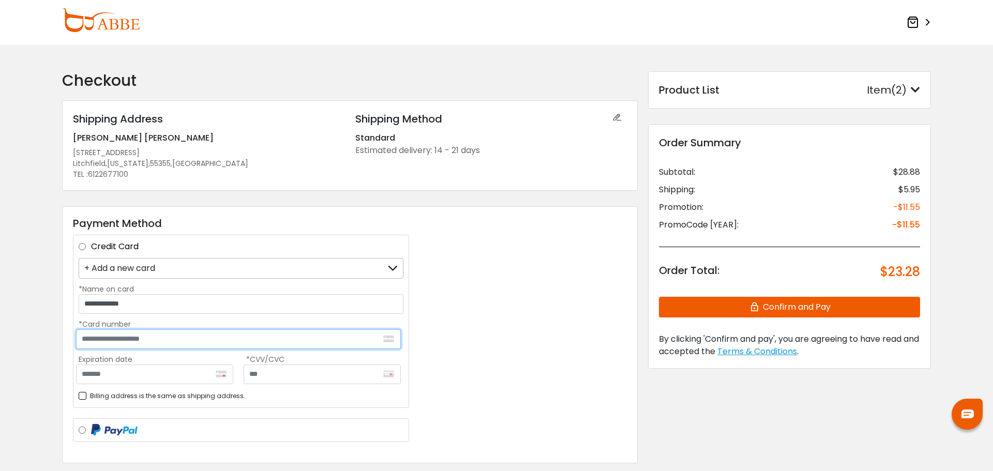
type input "**********"
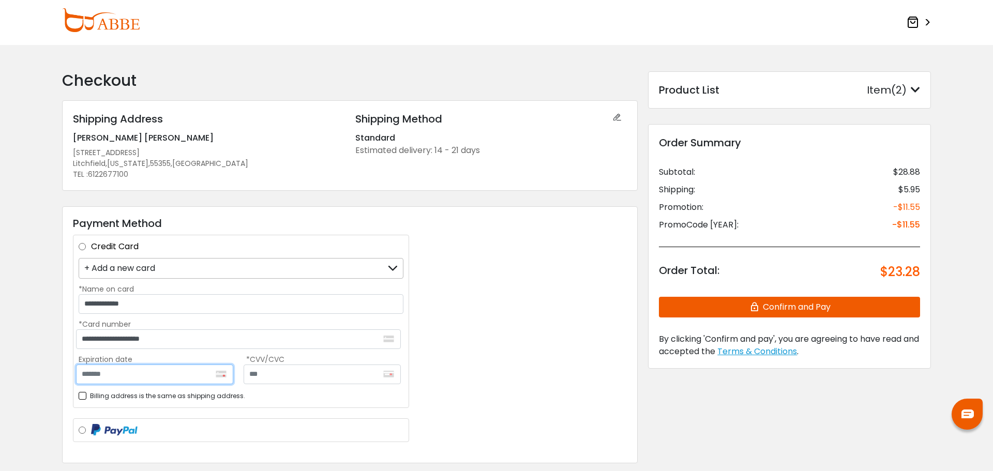
type input "*******"
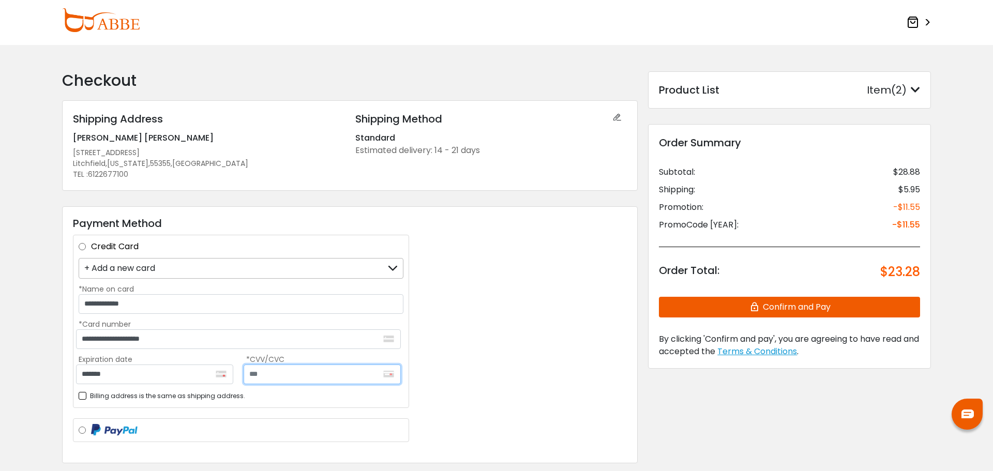
type input "***"
click at [751, 304] on icon "button" at bounding box center [756, 307] width 14 height 21
